Goal: Transaction & Acquisition: Obtain resource

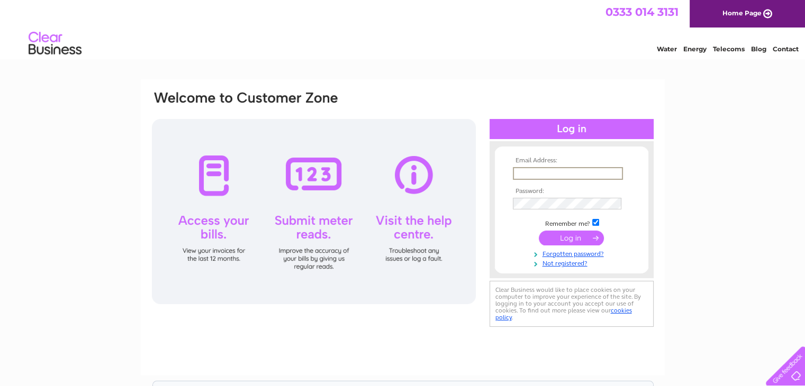
click at [569, 174] on input "text" at bounding box center [568, 173] width 110 height 13
type input "C"
type input "daniela.bates@world-kinect.com"
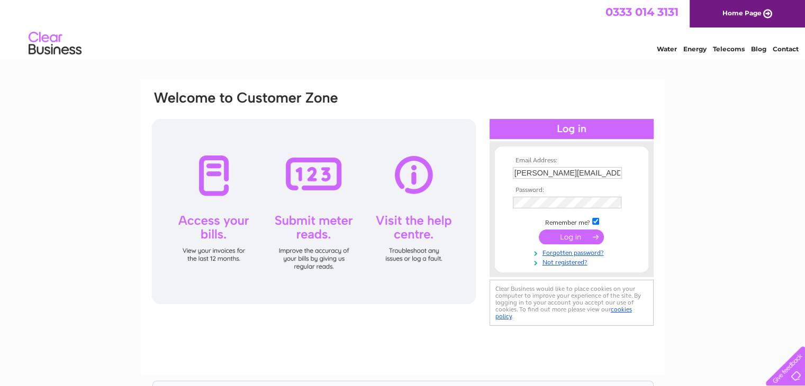
click at [574, 235] on input "submit" at bounding box center [571, 237] width 65 height 15
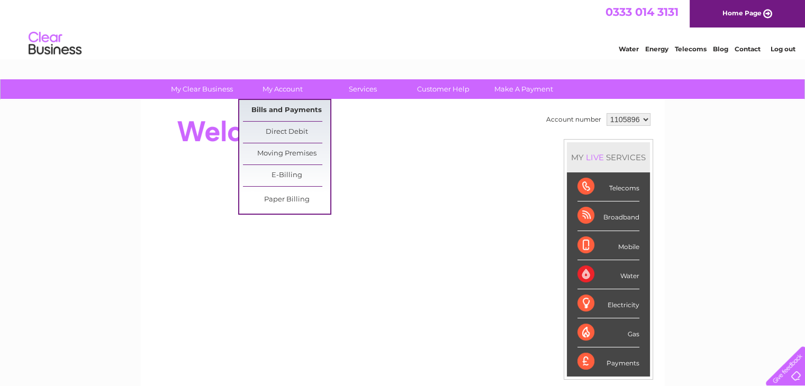
click at [282, 107] on link "Bills and Payments" at bounding box center [286, 110] width 87 height 21
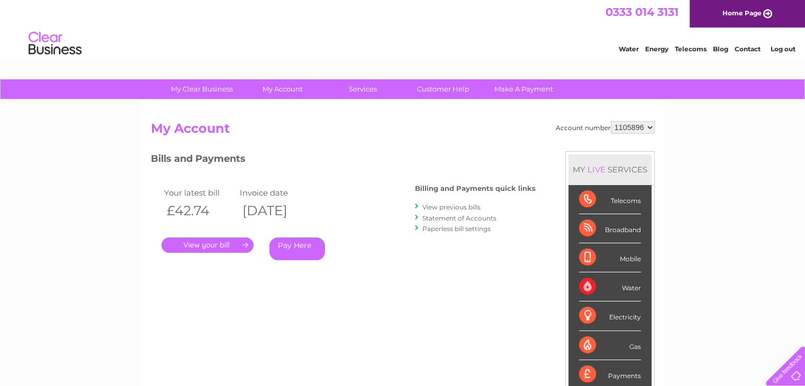
click at [205, 248] on link "." at bounding box center [207, 245] width 92 height 15
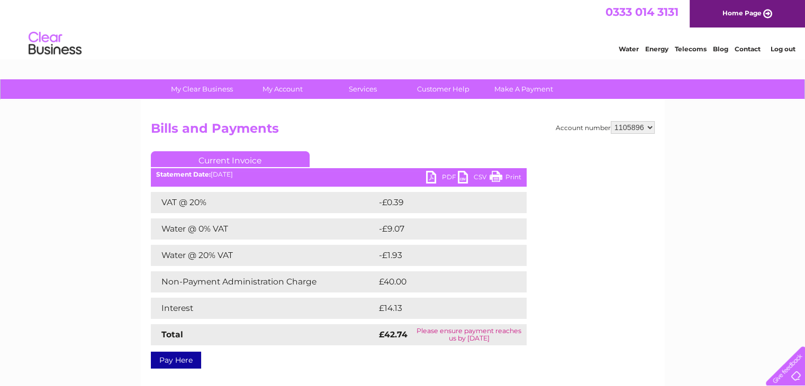
scroll to position [53, 0]
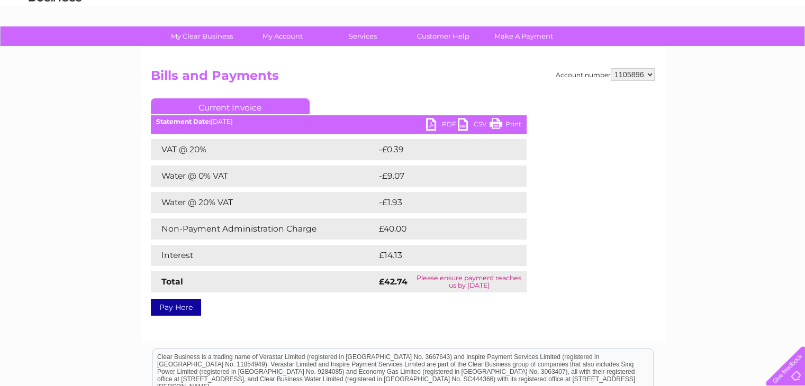
click at [432, 123] on link "PDF" at bounding box center [442, 125] width 32 height 15
click at [433, 124] on link "PDF" at bounding box center [442, 125] width 32 height 15
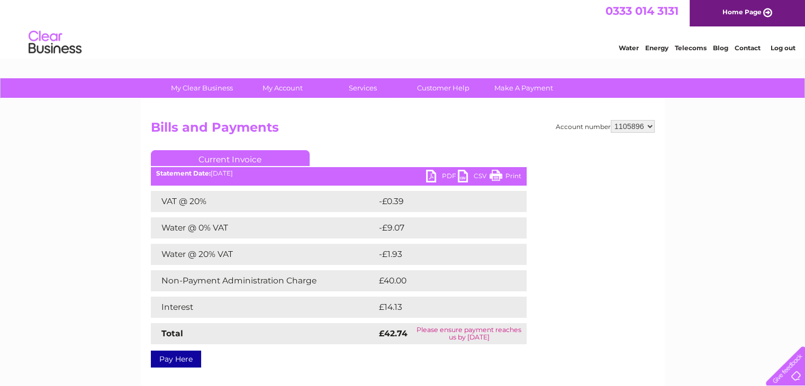
scroll to position [0, 0]
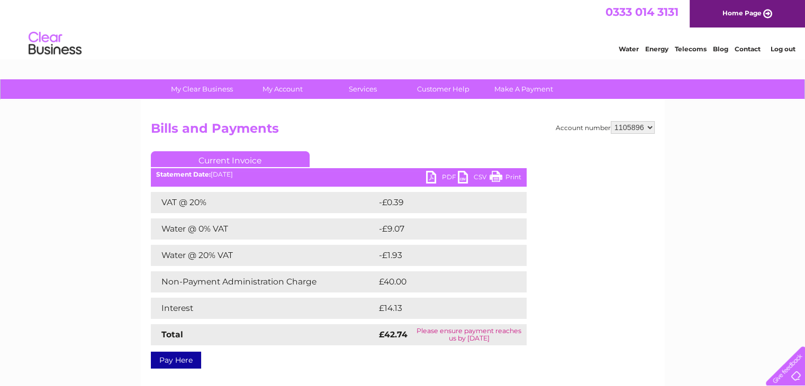
click at [237, 158] on link "Current Invoice" at bounding box center [230, 159] width 159 height 16
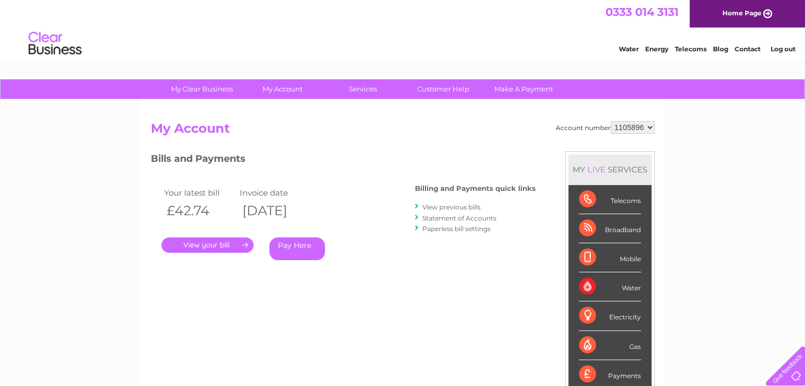
click at [468, 208] on link "View previous bills" at bounding box center [451, 207] width 58 height 8
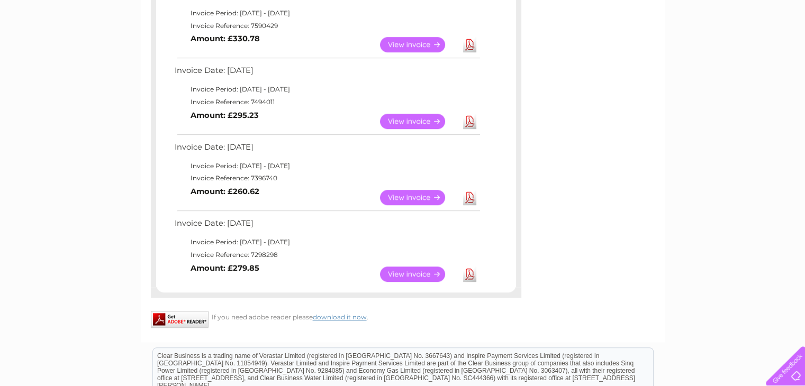
scroll to position [688, 0]
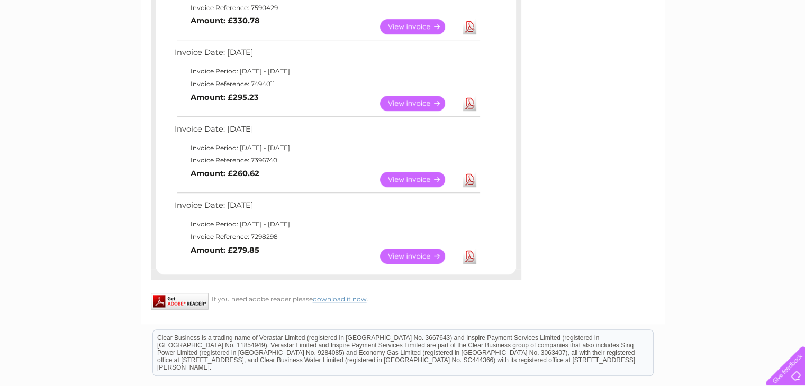
click at [417, 253] on link "View" at bounding box center [419, 256] width 78 height 15
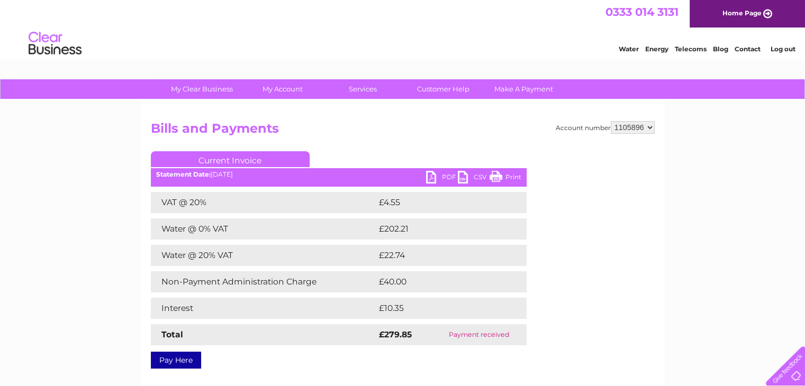
click at [431, 174] on link "PDF" at bounding box center [442, 178] width 32 height 15
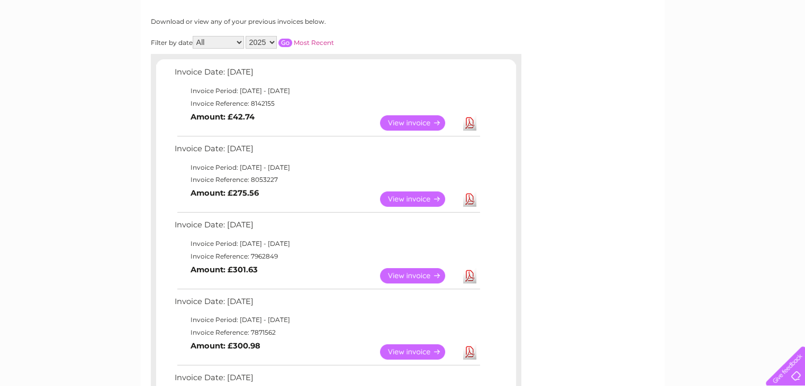
scroll to position [159, 0]
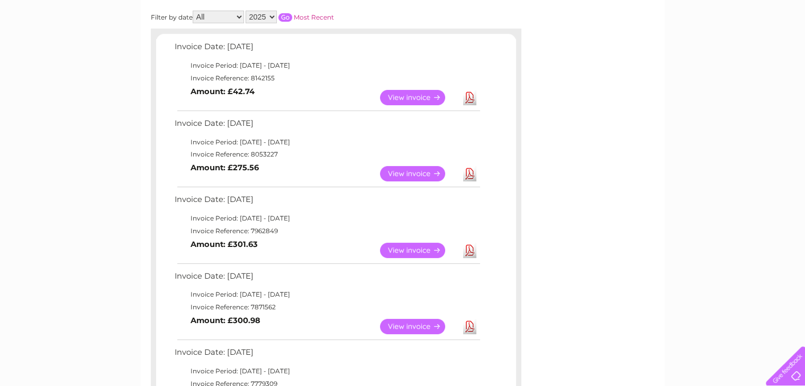
click at [470, 173] on link "Download" at bounding box center [469, 173] width 13 height 15
click at [469, 252] on link "Download" at bounding box center [469, 250] width 13 height 15
click at [473, 327] on link "Download" at bounding box center [469, 326] width 13 height 15
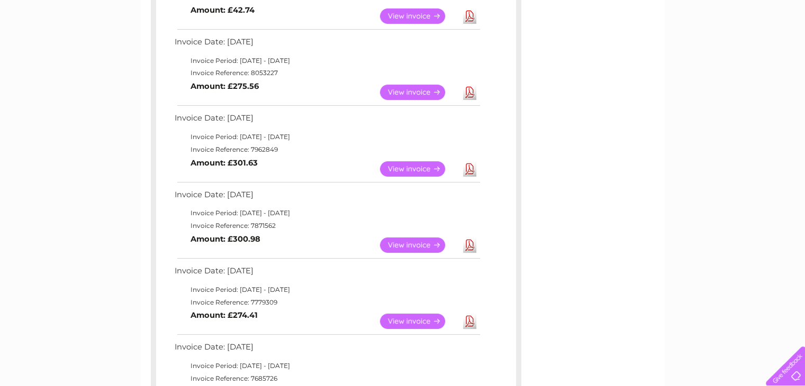
scroll to position [265, 0]
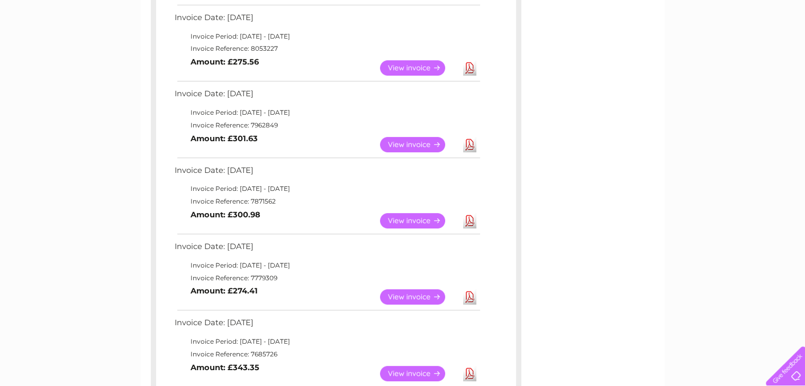
click at [470, 296] on link "Download" at bounding box center [469, 297] width 13 height 15
